Goal: Check status: Check status

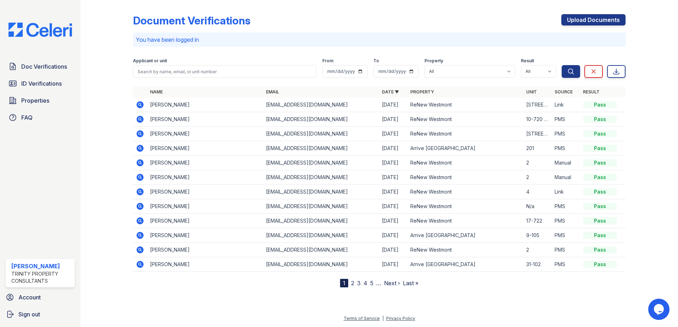
click at [140, 105] on icon at bounding box center [140, 105] width 9 height 9
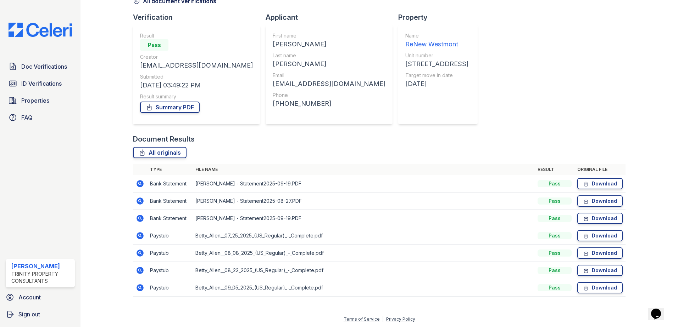
scroll to position [41, 0]
click at [140, 286] on icon at bounding box center [140, 287] width 2 height 2
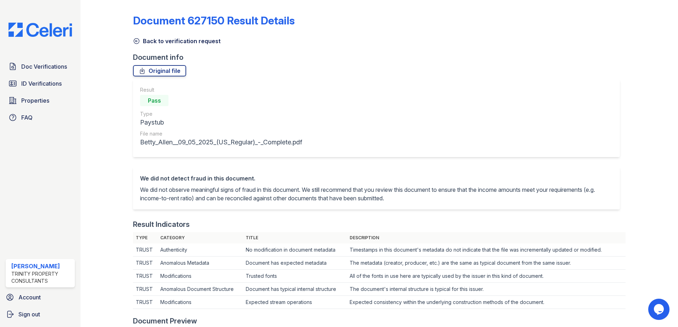
drag, startPoint x: 150, startPoint y: 41, endPoint x: 141, endPoint y: 51, distance: 13.1
click at [150, 41] on link "Back to verification request" at bounding box center [177, 41] width 88 height 9
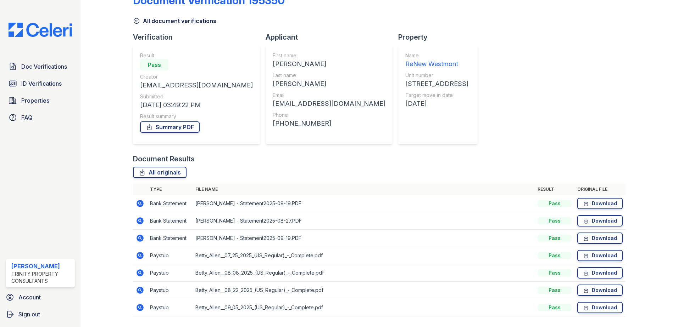
scroll to position [41, 0]
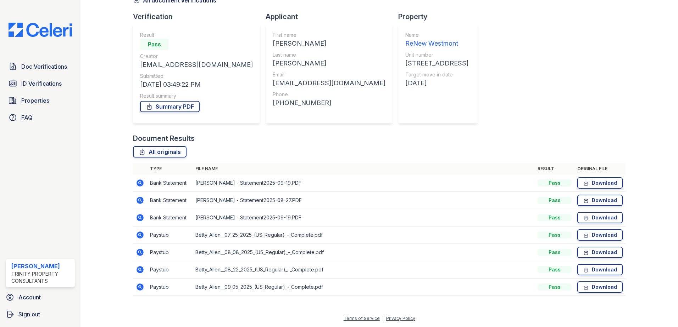
click at [136, 269] on icon at bounding box center [140, 270] width 9 height 9
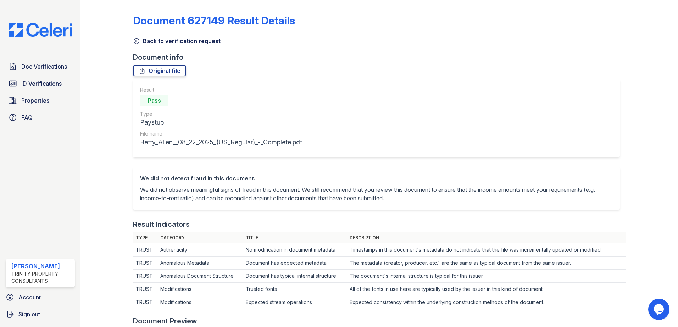
click at [153, 43] on link "Back to verification request" at bounding box center [177, 41] width 88 height 9
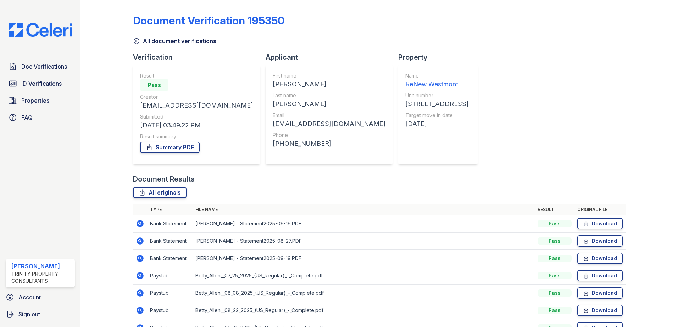
click at [140, 223] on icon at bounding box center [140, 224] width 2 height 2
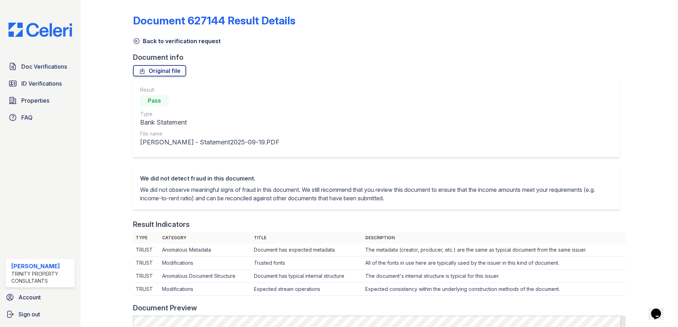
click at [151, 42] on link "Back to verification request" at bounding box center [177, 41] width 88 height 9
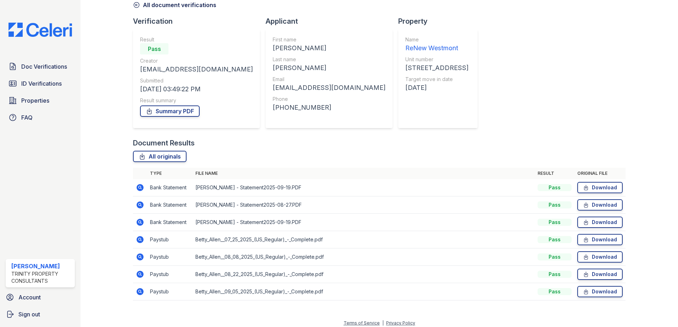
scroll to position [41, 0]
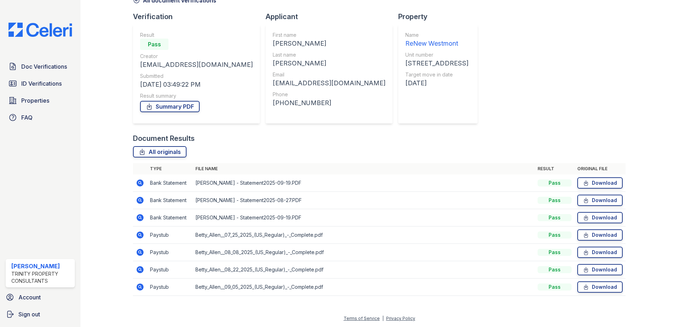
click at [139, 270] on icon at bounding box center [140, 270] width 2 height 2
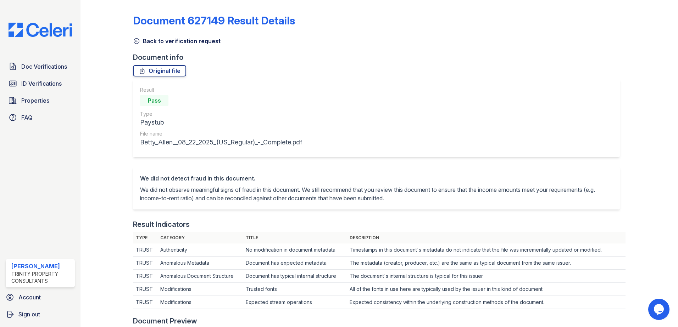
drag, startPoint x: 156, startPoint y: 43, endPoint x: 150, endPoint y: 56, distance: 14.1
click at [156, 43] on link "Back to verification request" at bounding box center [177, 41] width 88 height 9
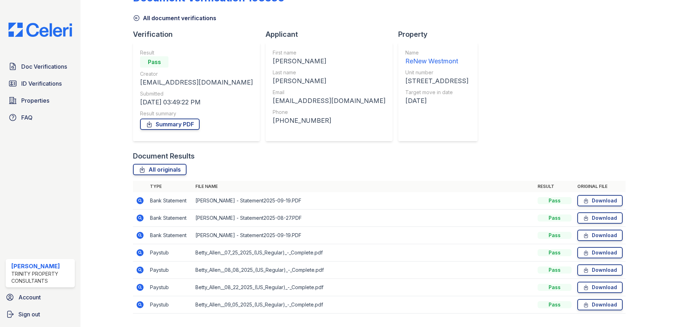
scroll to position [35, 0]
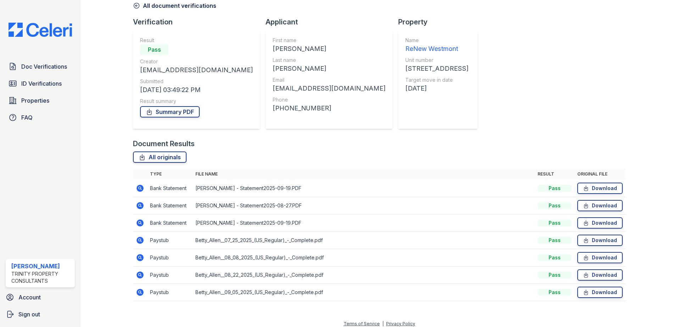
click at [139, 225] on icon at bounding box center [139, 223] width 7 height 7
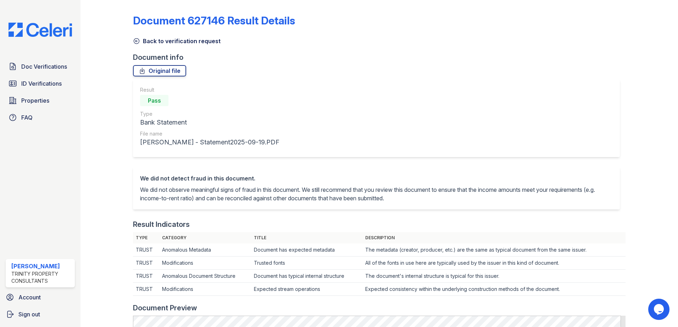
drag, startPoint x: 178, startPoint y: 41, endPoint x: 169, endPoint y: 60, distance: 20.3
click at [178, 41] on link "Back to verification request" at bounding box center [177, 41] width 88 height 9
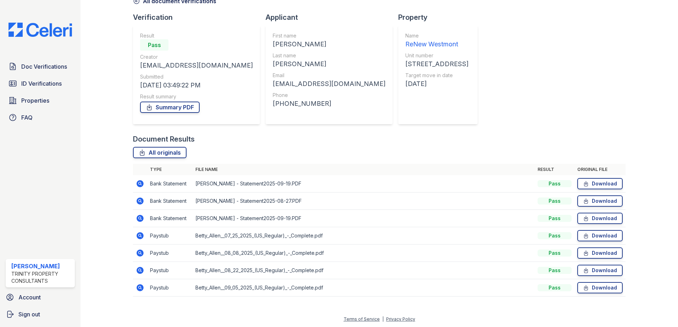
scroll to position [41, 0]
click icon
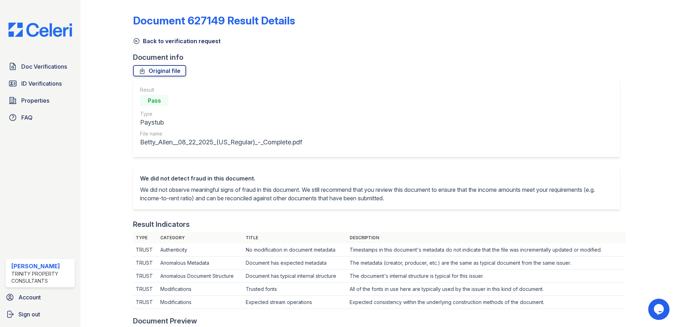
click at [162, 43] on link "Back to verification request" at bounding box center [177, 41] width 88 height 9
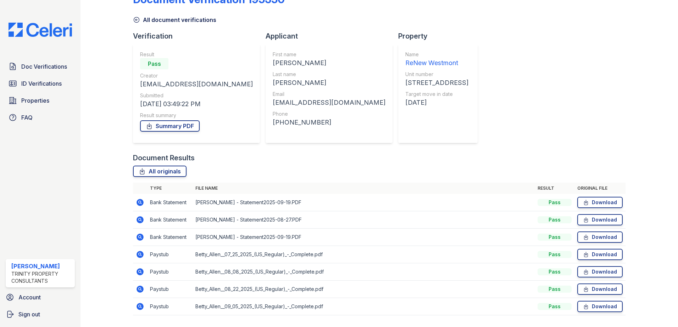
scroll to position [41, 0]
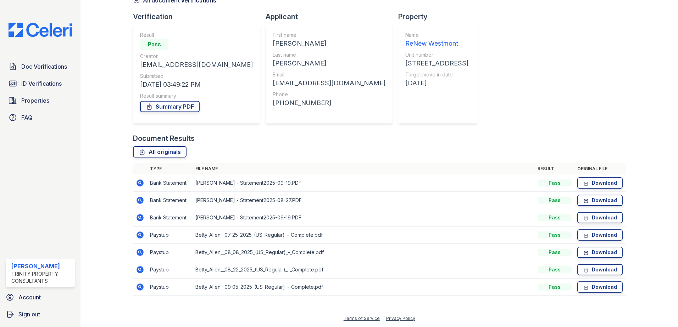
click at [140, 288] on icon at bounding box center [140, 287] width 9 height 9
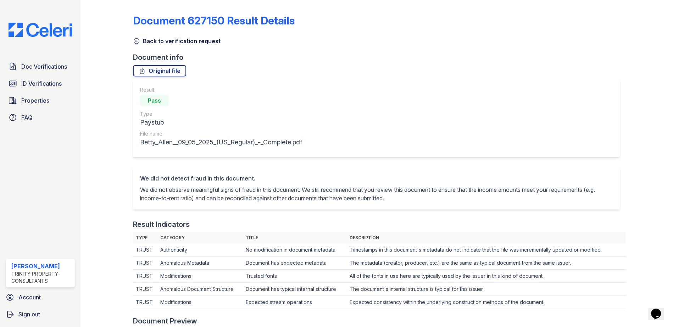
drag, startPoint x: 157, startPoint y: 41, endPoint x: 120, endPoint y: 97, distance: 67.3
click at [157, 41] on link "Back to verification request" at bounding box center [177, 41] width 88 height 9
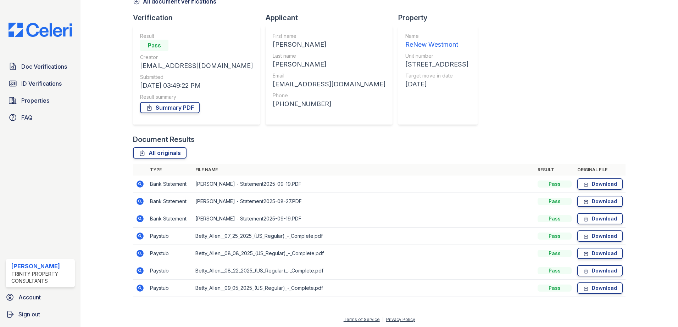
scroll to position [41, 0]
click at [138, 251] on icon at bounding box center [139, 252] width 7 height 7
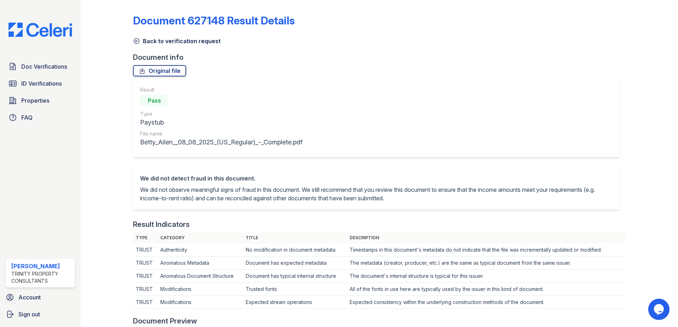
drag, startPoint x: 152, startPoint y: 40, endPoint x: 124, endPoint y: 67, distance: 39.4
click at [152, 40] on link "Back to verification request" at bounding box center [177, 41] width 88 height 9
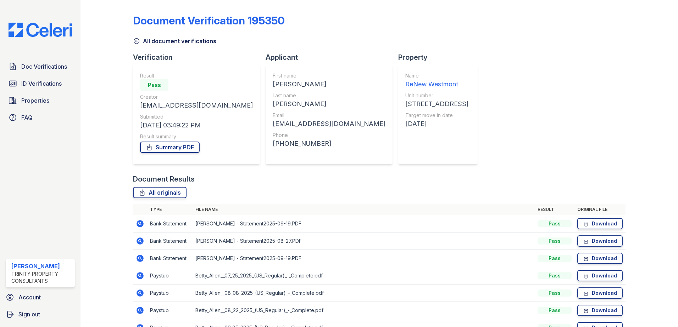
click at [148, 43] on link "All document verifications" at bounding box center [174, 41] width 83 height 9
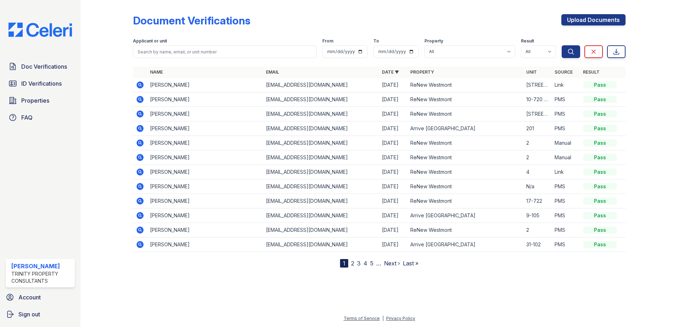
click at [139, 114] on icon at bounding box center [140, 114] width 9 height 9
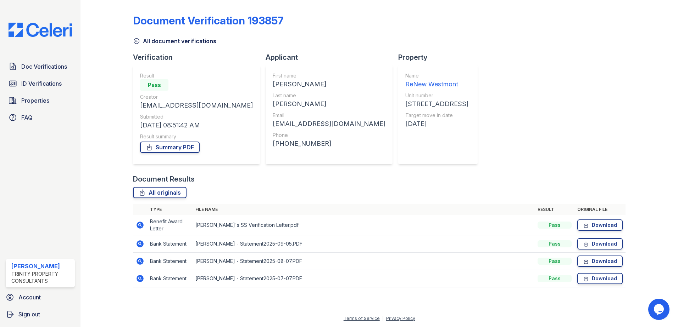
click at [140, 224] on icon at bounding box center [140, 225] width 9 height 9
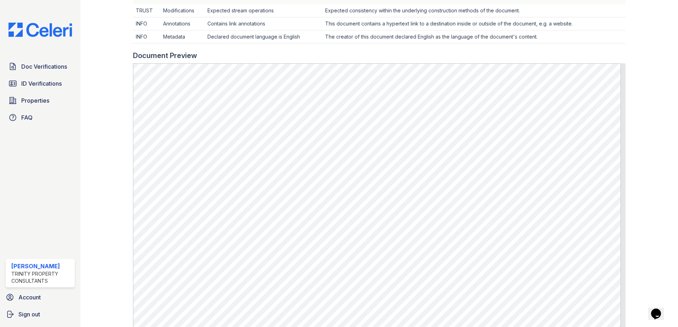
scroll to position [284, 0]
